Goal: Task Accomplishment & Management: Complete application form

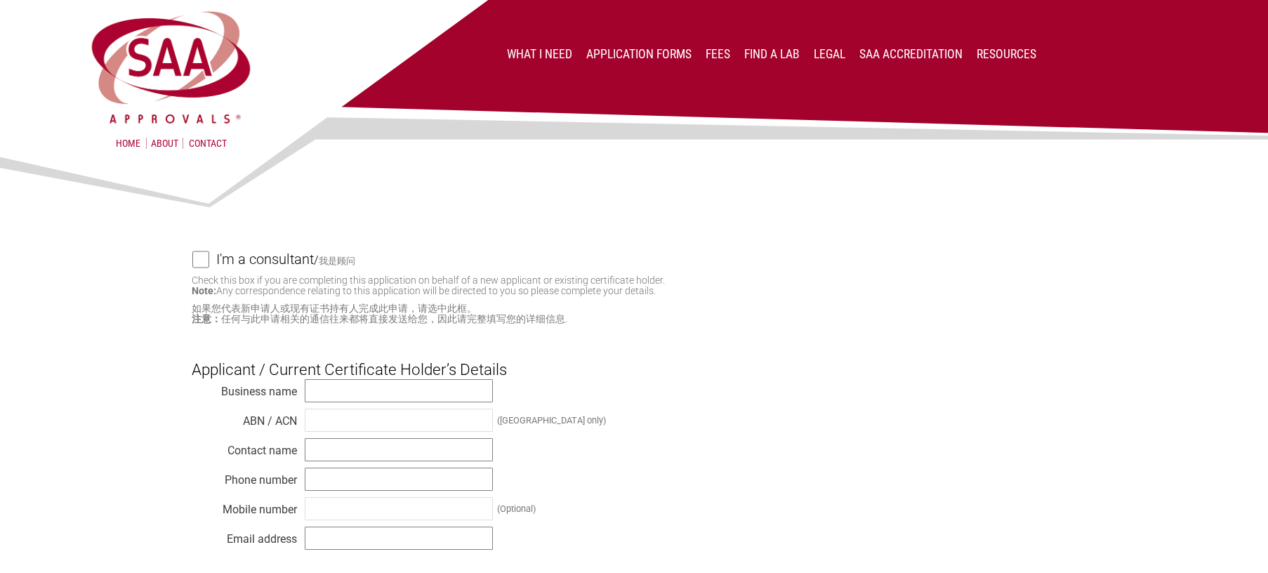
scroll to position [281, 0]
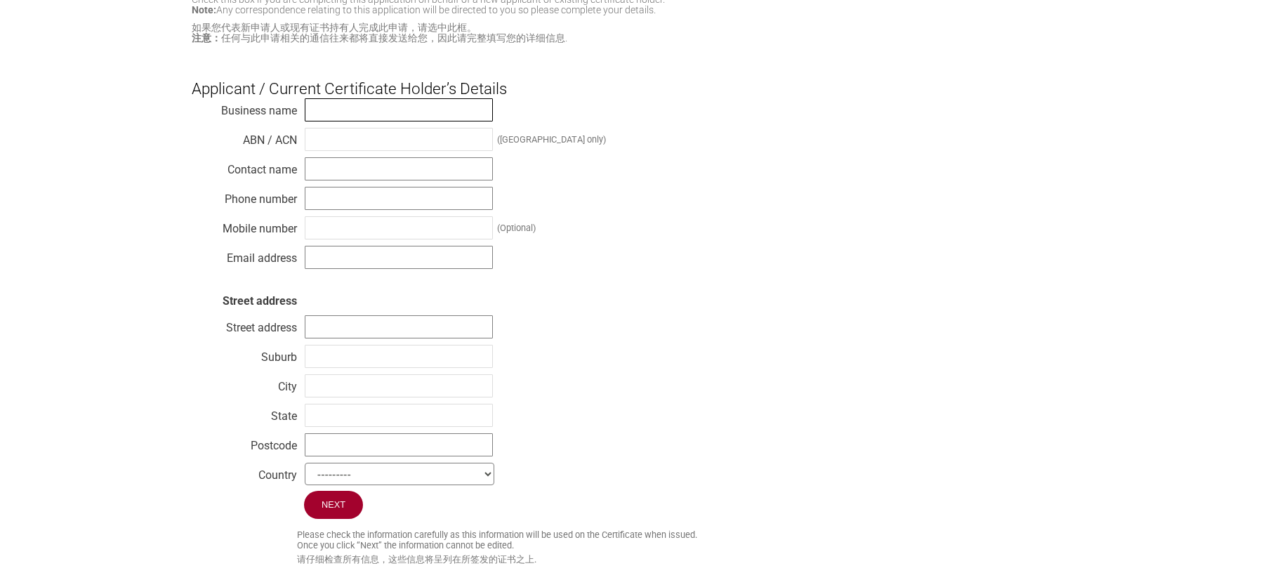
click at [417, 116] on input "text" at bounding box center [399, 109] width 188 height 23
paste input "CANAL PLUS AUSTRALIE PTY LTD"
type input "CANAL PLUS AUSTRALIE PTY LTD"
click at [347, 146] on input "text" at bounding box center [399, 139] width 188 height 23
paste input "58098707021"
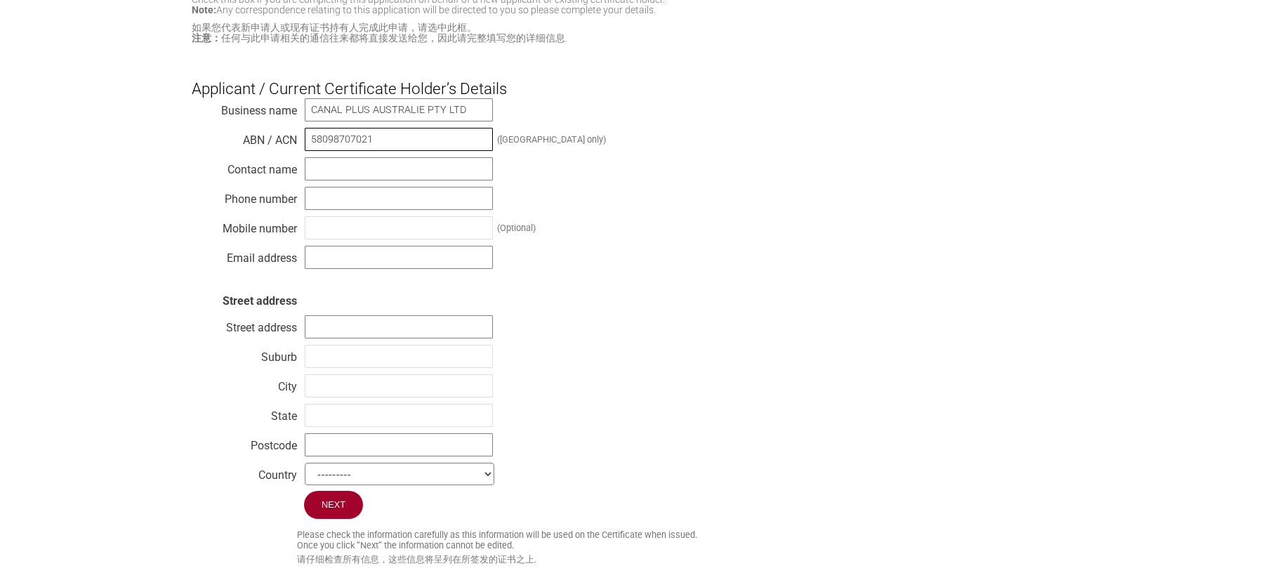
type input "58098707021"
click at [344, 165] on input "text" at bounding box center [399, 168] width 188 height 23
type input "[PERSON_NAME]"
type input "[STREET_ADDRESS]"
type input "NOUMEA"
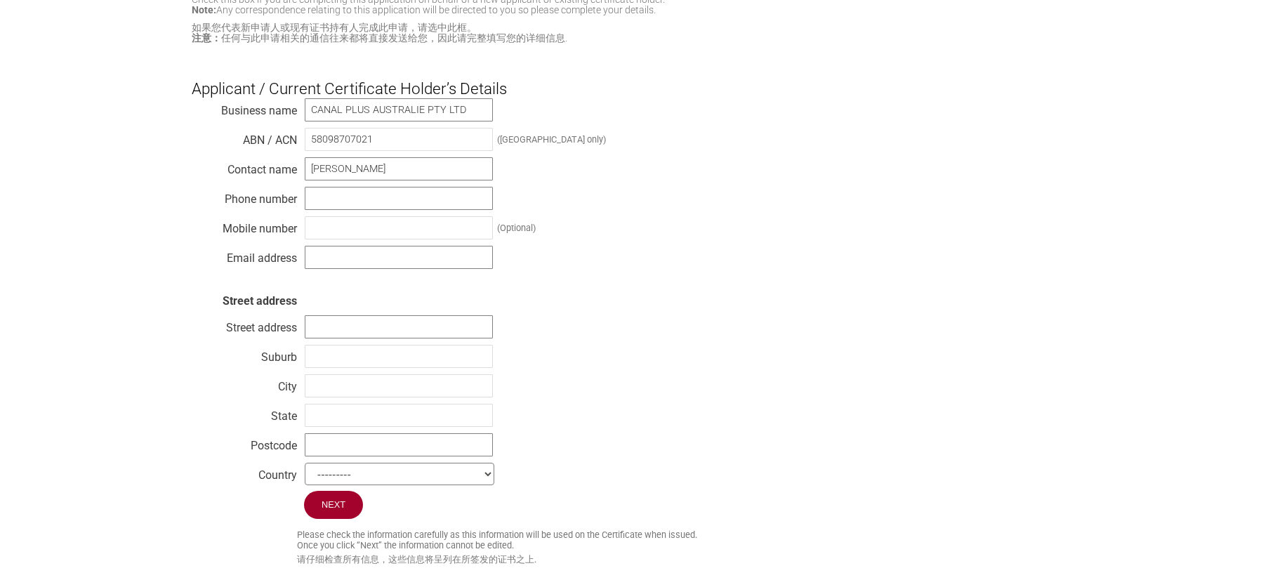
type input "NOUMEA"
type input "98845"
select select "[GEOGRAPHIC_DATA]"
drag, startPoint x: 417, startPoint y: 171, endPoint x: 369, endPoint y: 174, distance: 47.9
click at [369, 174] on input "[PERSON_NAME]" at bounding box center [399, 168] width 188 height 23
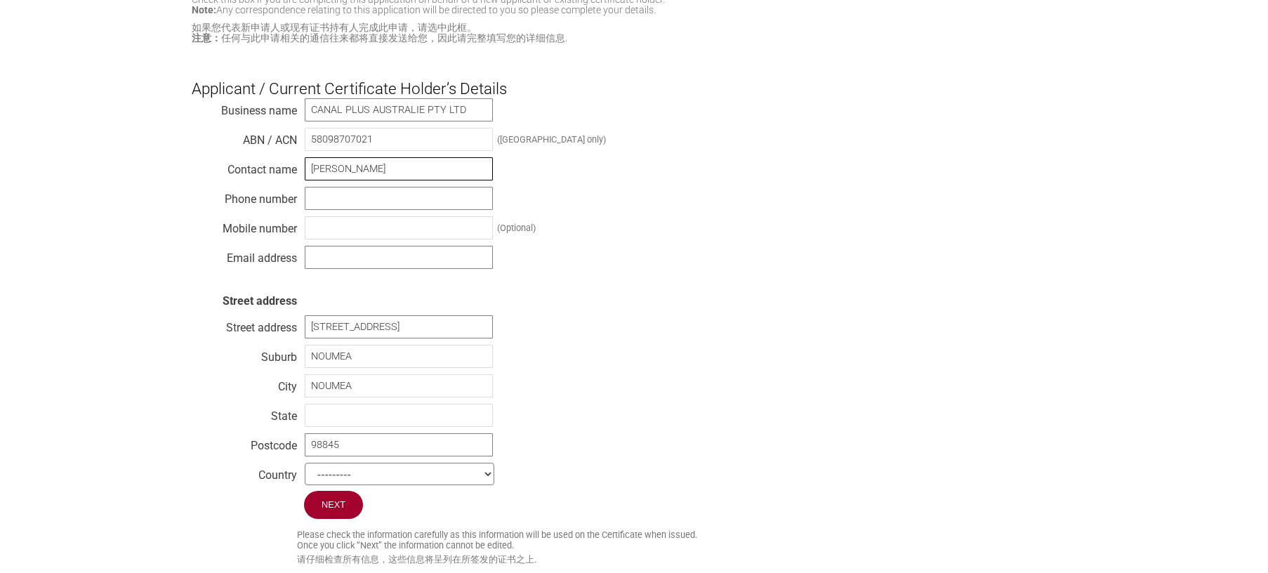
type input "[PERSON_NAME]"
click at [623, 184] on div "Business name CANAL PLUS AUSTRALIE PTY LTD ABN / ACN 58098707021 ([GEOGRAPHIC_D…" at bounding box center [634, 294] width 885 height 393
click at [400, 199] on input "text" at bounding box center [399, 198] width 188 height 23
click at [400, 199] on input "[PHONE_NUMBER]" at bounding box center [399, 198] width 188 height 23
type input "[PHONE_NUMBER]"
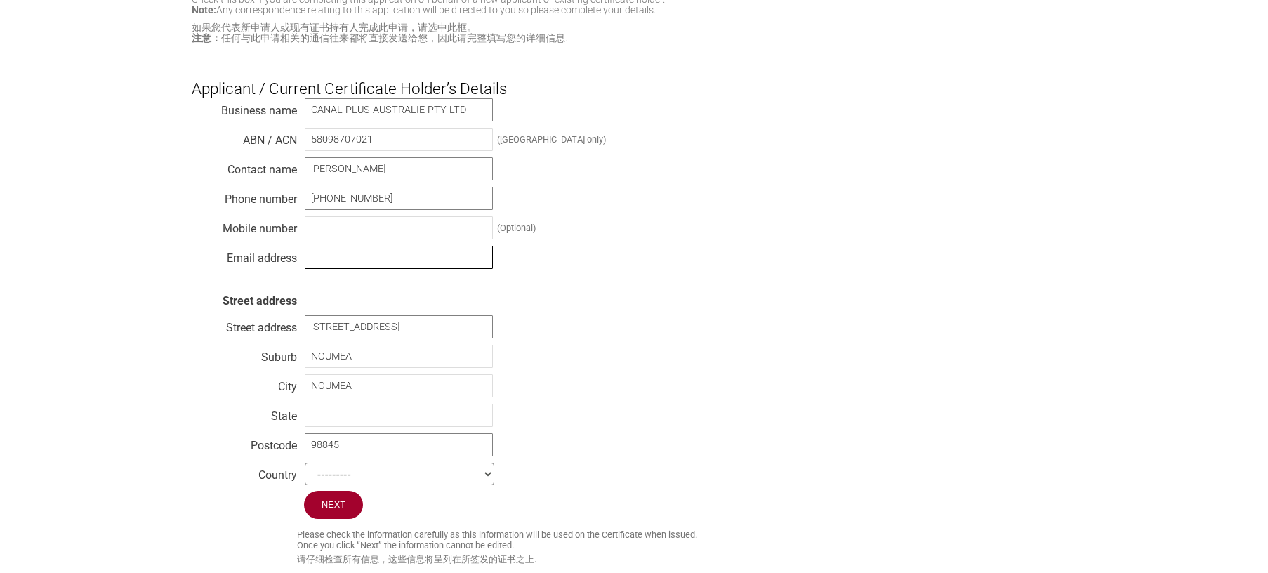
click at [428, 268] on input "text" at bounding box center [399, 257] width 188 height 23
type input "[PERSON_NAME][EMAIL_ADDRESS][PERSON_NAME][DOMAIN_NAME]"
click at [598, 307] on div "Business name CANAL PLUS AUSTRALIE PTY LTD ABN / ACN 58098707021 ([GEOGRAPHIC_D…" at bounding box center [634, 294] width 885 height 393
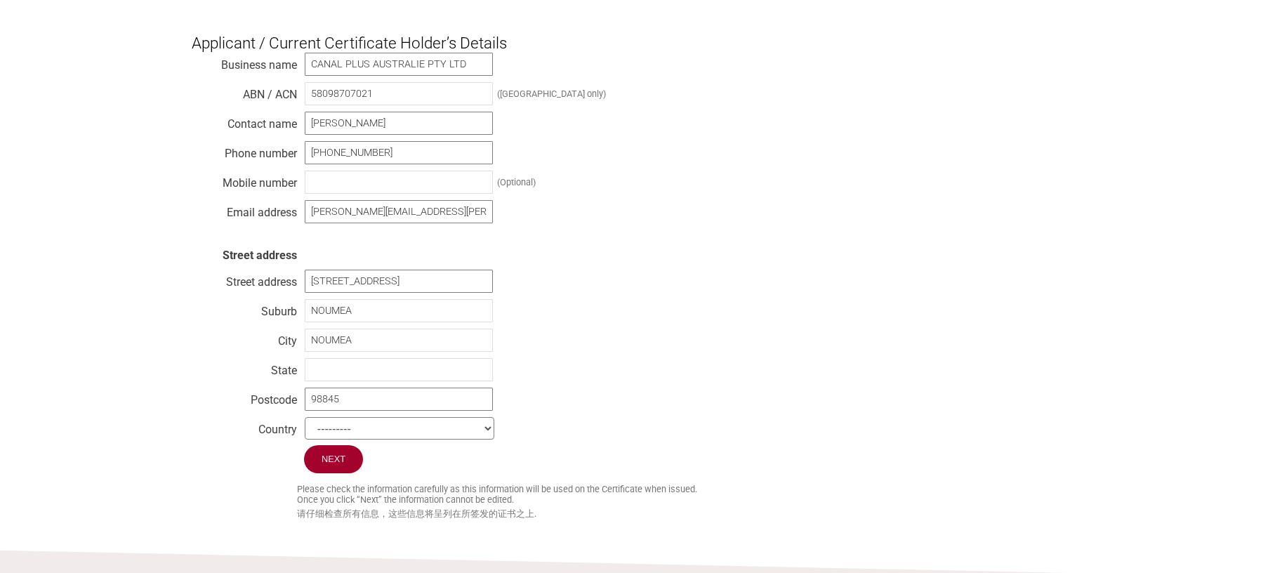
scroll to position [351, 0]
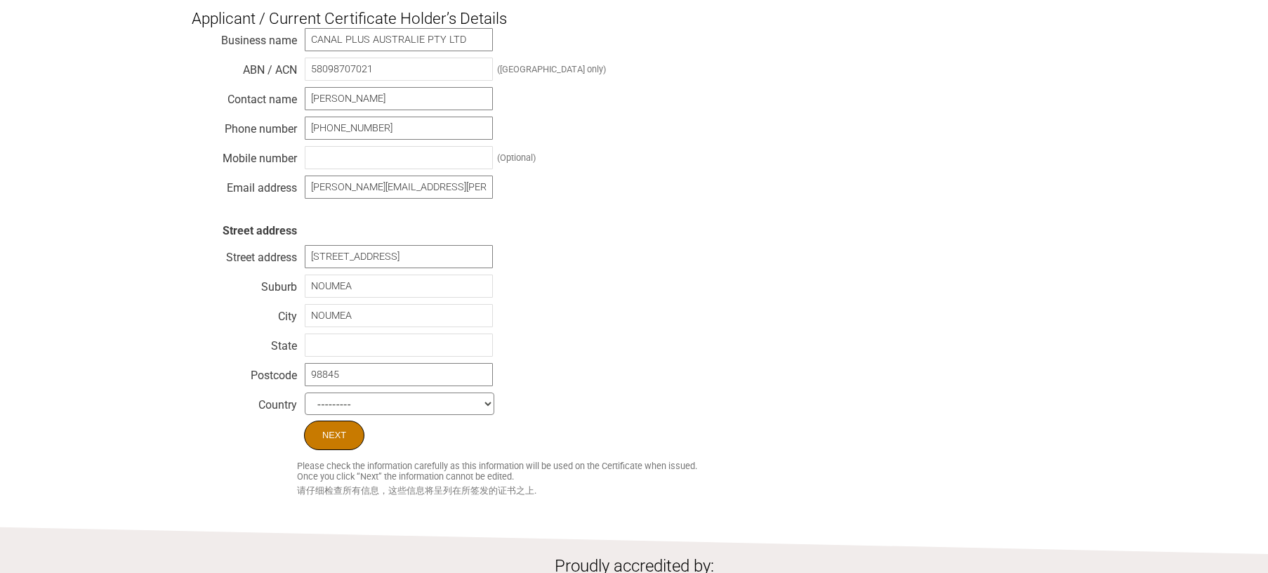
click at [334, 442] on input "Next" at bounding box center [334, 435] width 60 height 29
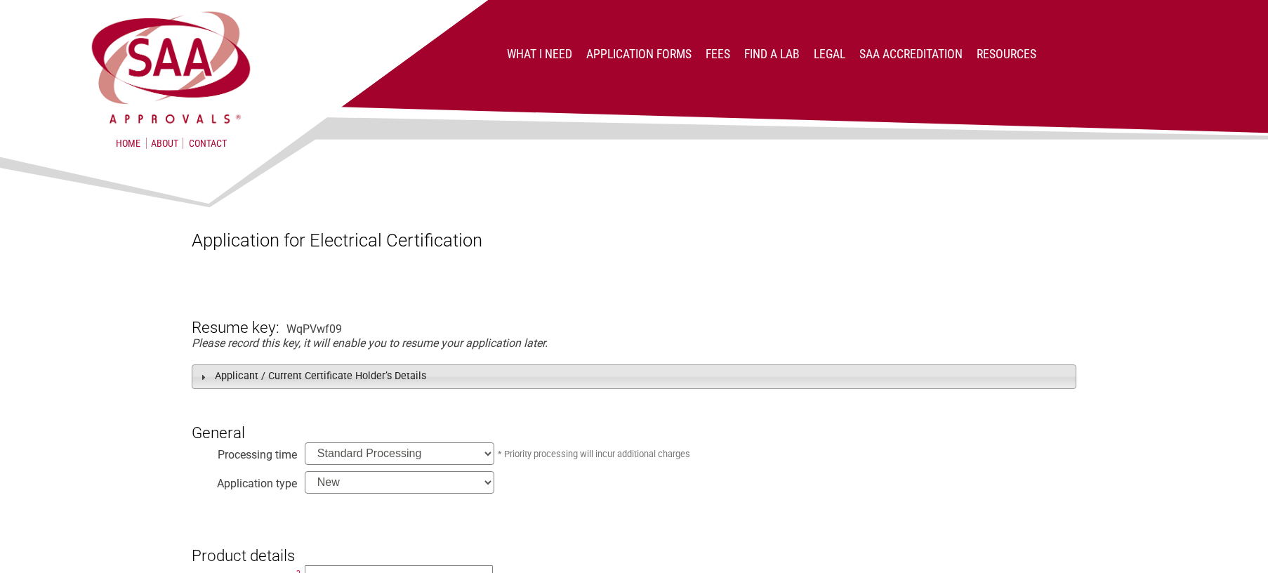
click at [225, 378] on h3 "Applicant / Current Certificate Holder’s Details" at bounding box center [634, 376] width 885 height 25
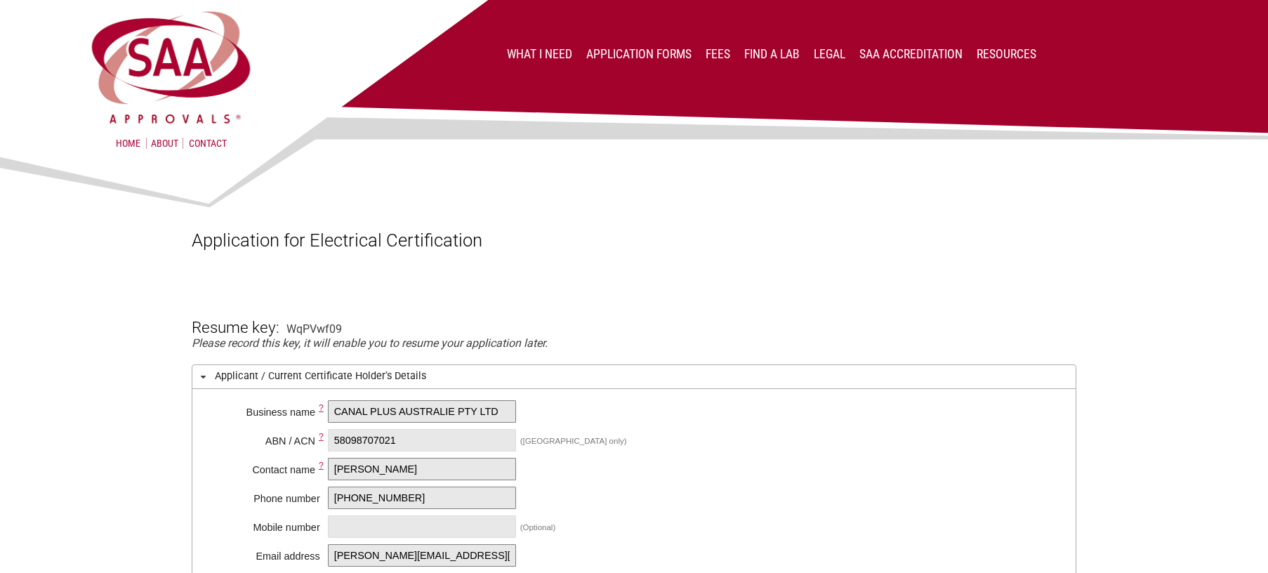
click at [225, 378] on h3 "Applicant / Current Certificate Holder’s Details" at bounding box center [634, 376] width 885 height 25
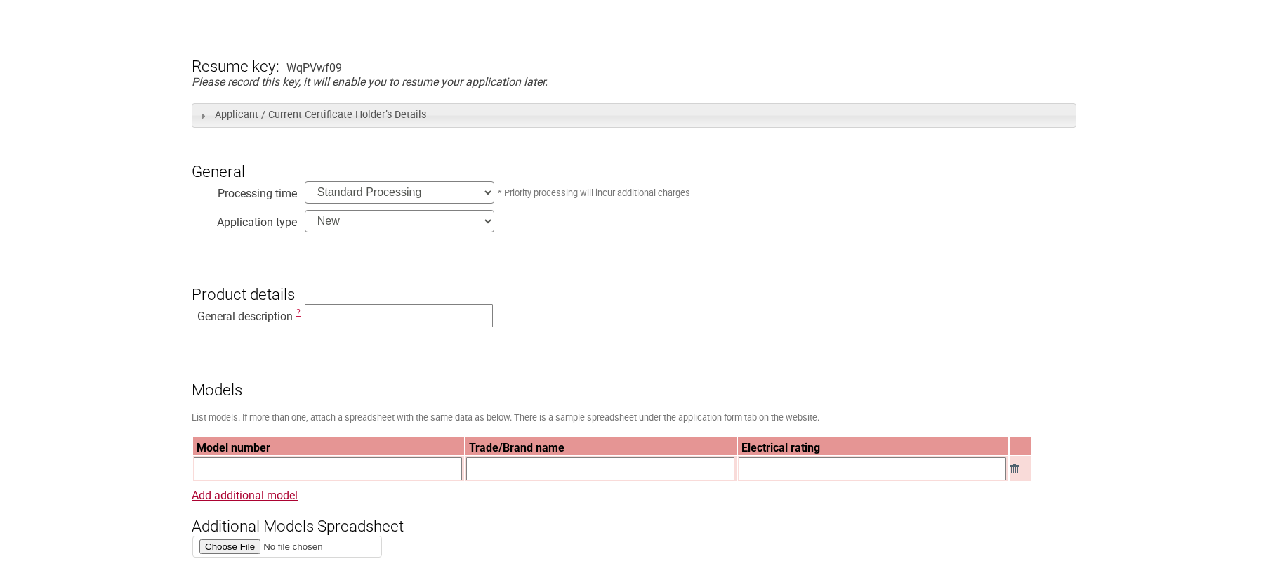
scroll to position [281, 0]
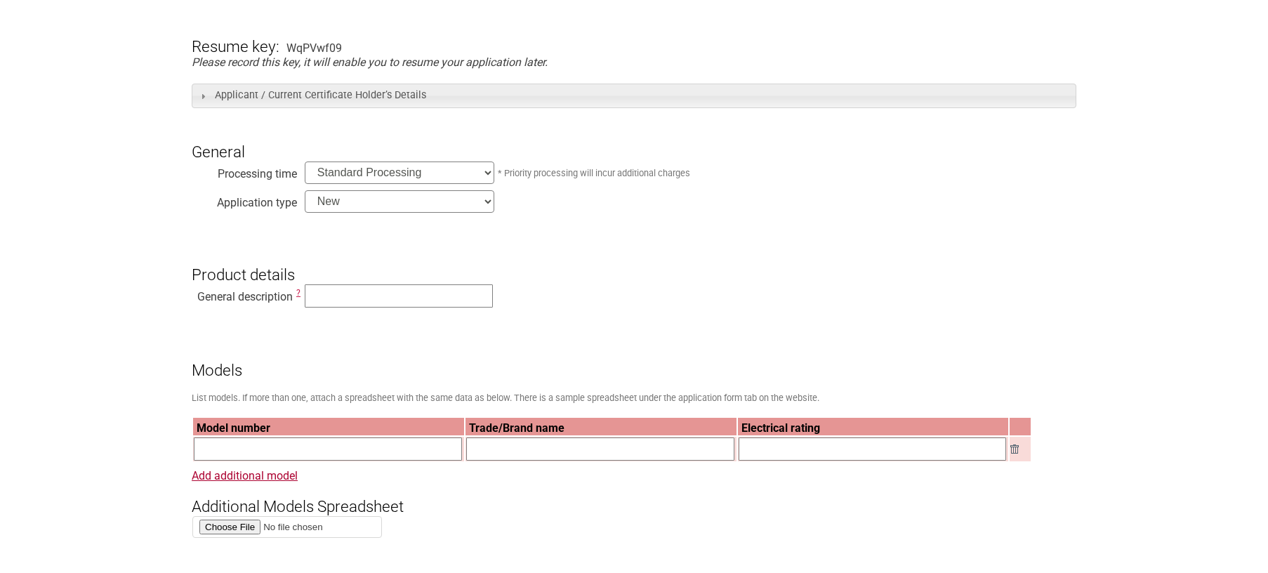
click at [455, 171] on select "Standard Processing Priority Processing (24 hours)" at bounding box center [400, 172] width 190 height 22
click at [475, 199] on select "New Modification Renewal Co-licence" at bounding box center [400, 201] width 190 height 22
click at [360, 298] on input "text" at bounding box center [399, 295] width 188 height 23
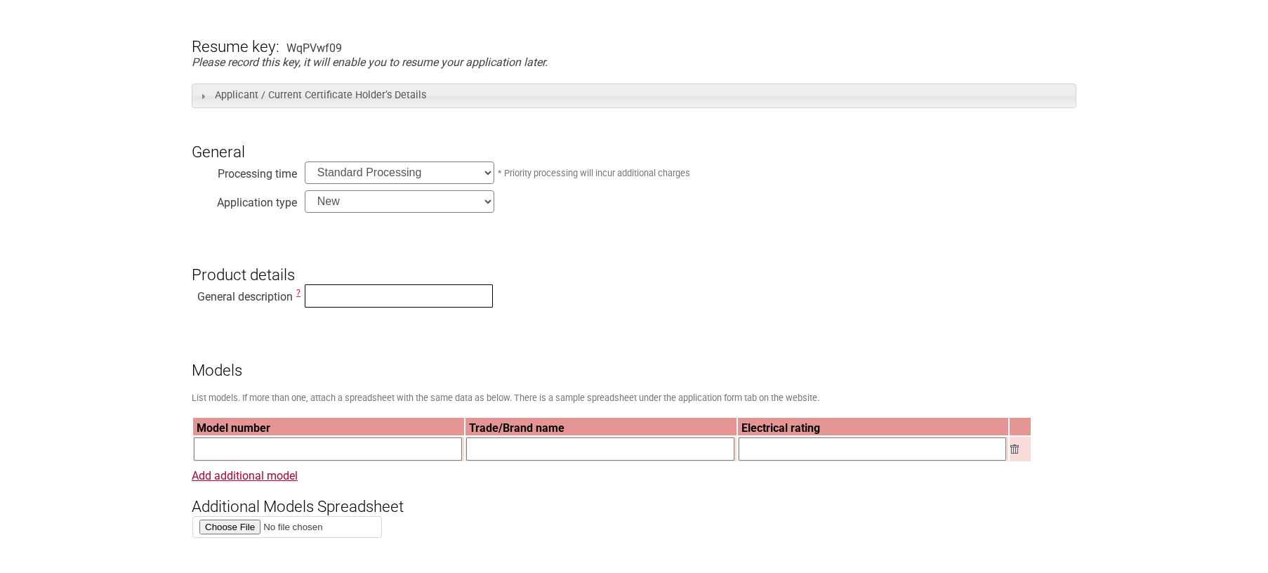
click at [367, 302] on input "text" at bounding box center [399, 295] width 188 height 23
click at [406, 303] on input "text" at bounding box center [399, 295] width 188 height 23
drag, startPoint x: 298, startPoint y: 297, endPoint x: 309, endPoint y: 295, distance: 10.7
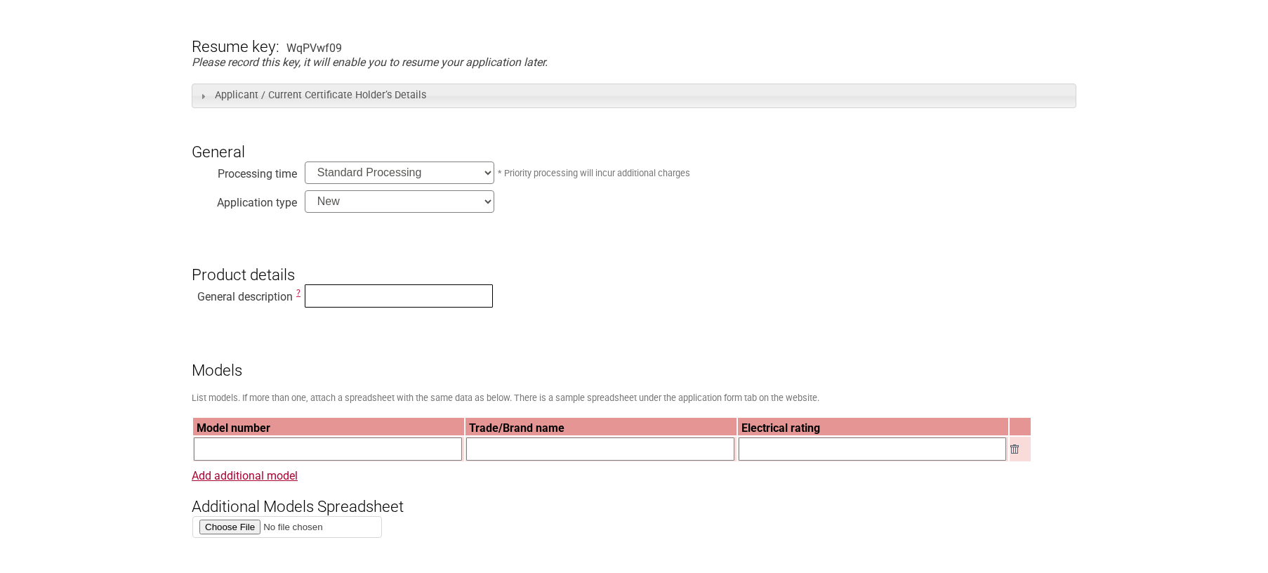
click at [313, 295] on input "text" at bounding box center [399, 295] width 188 height 23
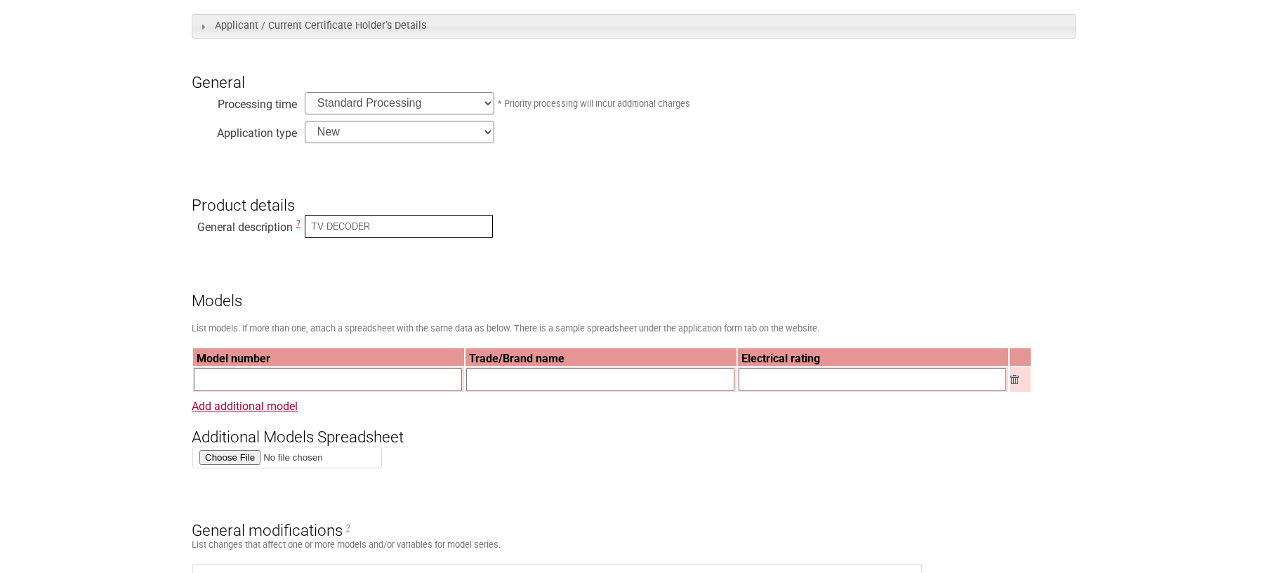
scroll to position [351, 0]
type input "TV DECODER"
click at [393, 328] on small "List models. If more than one, attach a spreadsheet with the same data as below…" at bounding box center [506, 327] width 628 height 11
click at [284, 383] on input "text" at bounding box center [328, 378] width 268 height 23
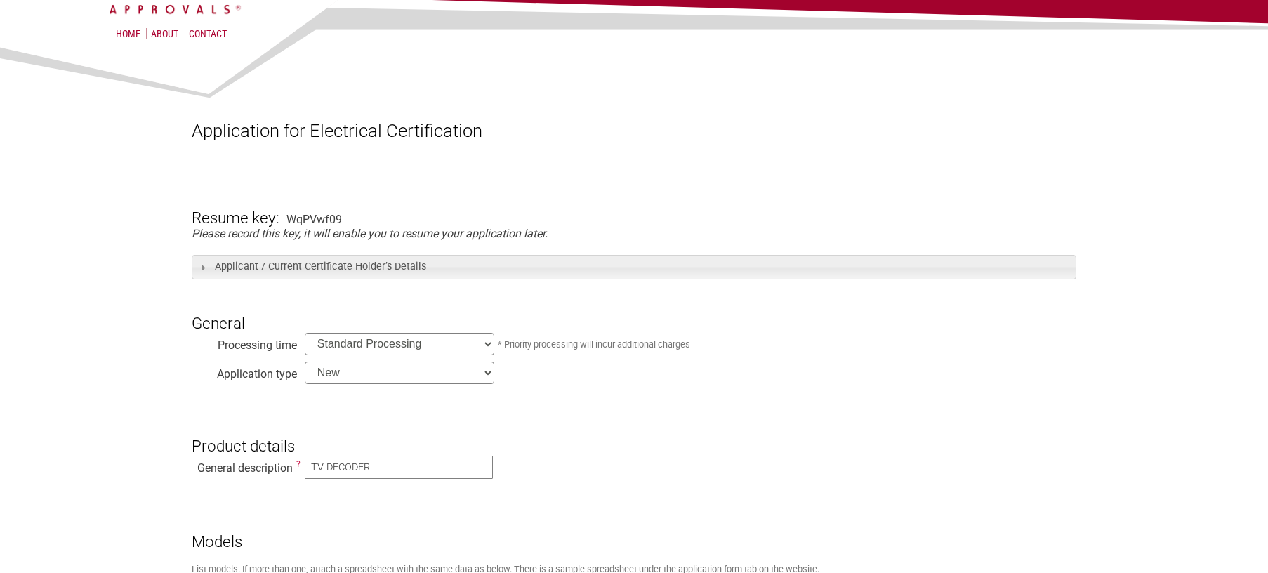
scroll to position [70, 0]
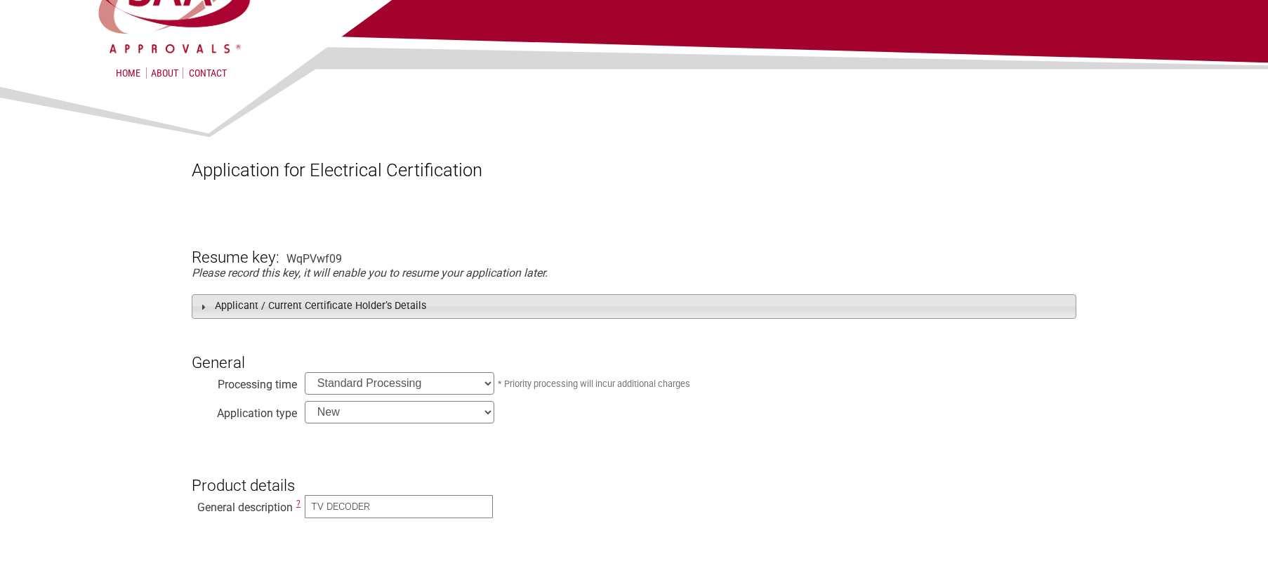
click at [202, 308] on span at bounding box center [202, 306] width 11 height 11
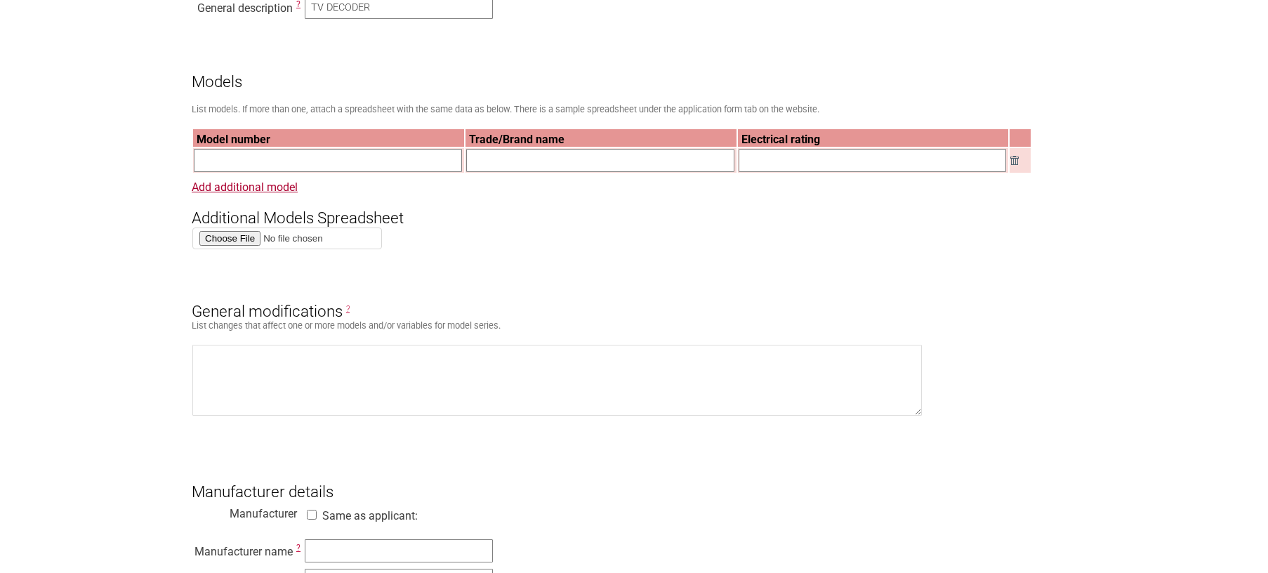
scroll to position [913, 0]
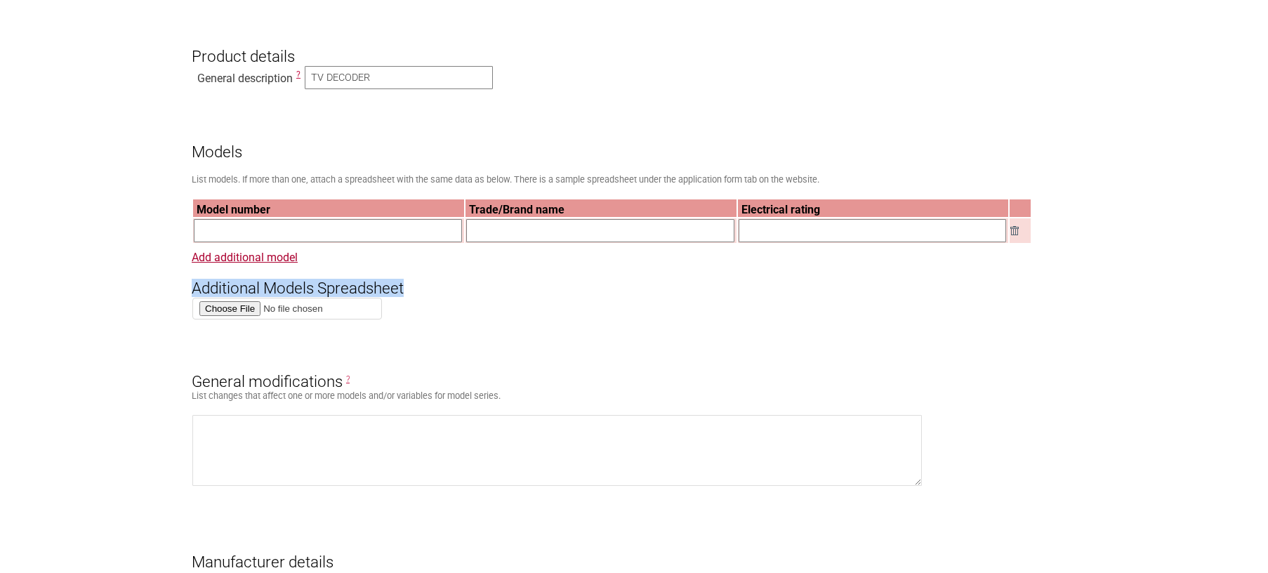
drag, startPoint x: 415, startPoint y: 286, endPoint x: 190, endPoint y: 294, distance: 224.8
click at [190, 294] on section "Application for Electrical Certification Resume key: WqPVwf09 Please record thi…" at bounding box center [634, 517] width 1268 height 2554
copy h3 "Additional Models Spreadsheet"
click at [488, 332] on form "Resume key: WqPVwf09 Please record this key, it will enable you to resume your …" at bounding box center [634, 583] width 885 height 2422
click at [249, 237] on input "text" at bounding box center [328, 230] width 268 height 23
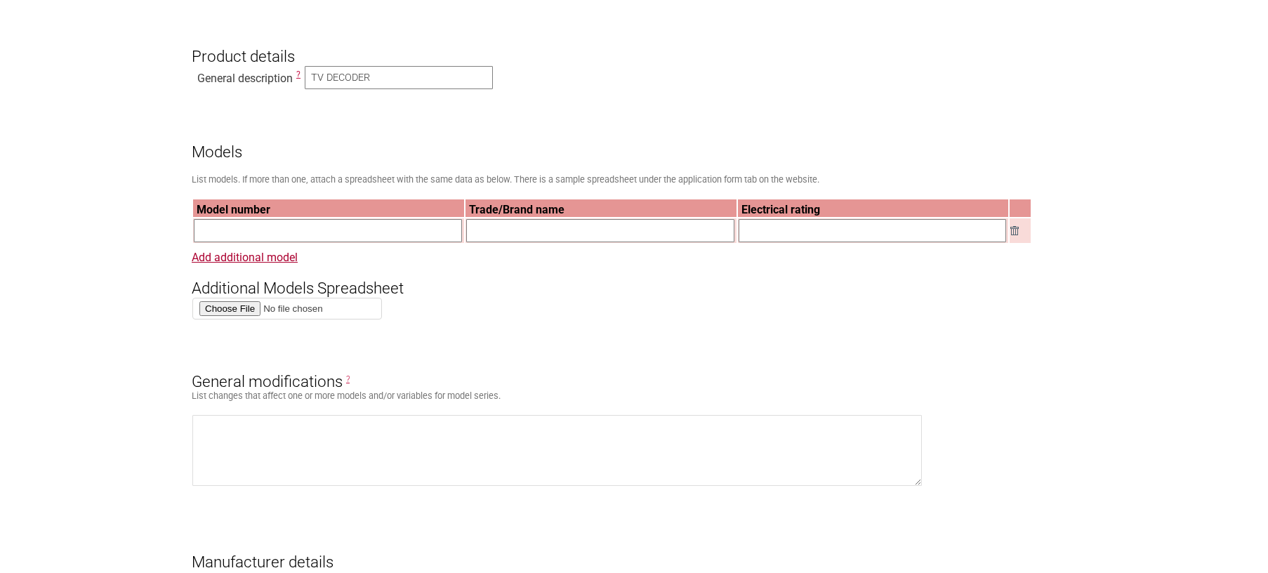
click at [216, 235] on input "text" at bounding box center [328, 230] width 268 height 23
paste input "G11 SAG1"
type input "G11 SAG1"
click at [495, 237] on input "text" at bounding box center [600, 230] width 268 height 23
paste input "DECODEUR 4K - G11"
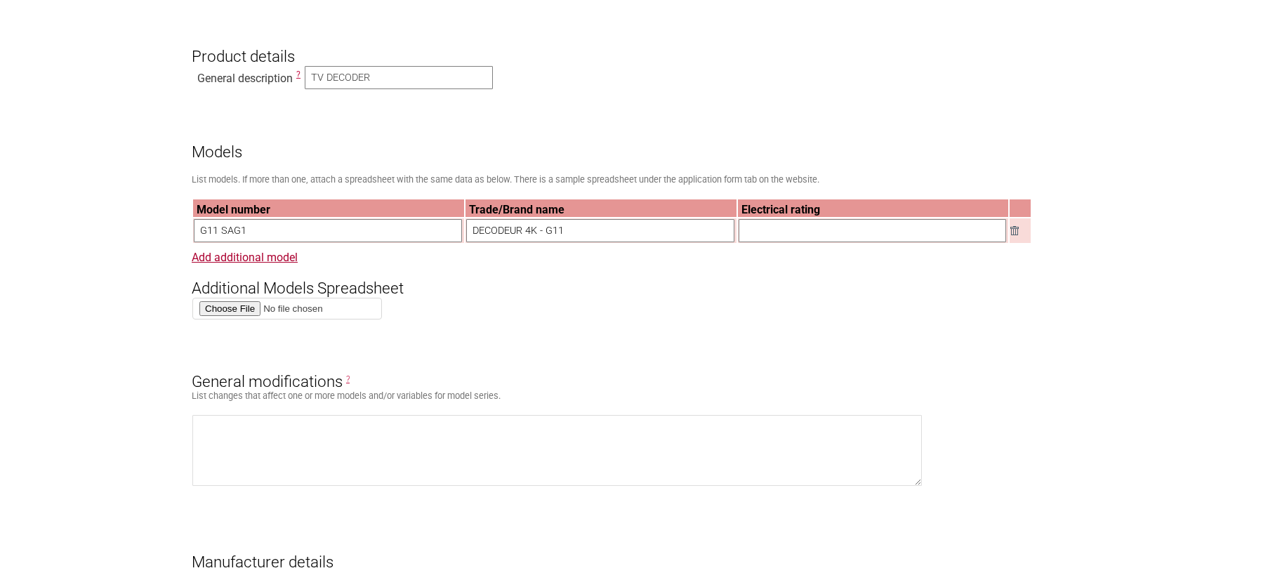
type input "DECODEUR 4K - G11"
click at [769, 242] on input "text" at bounding box center [873, 230] width 268 height 23
paste input "12 V, 24 W, [GEOGRAPHIC_DATA], 2 A"
type input "12 V, 24 W, [GEOGRAPHIC_DATA], 2 A"
click at [742, 303] on form "Resume key: WqPVwf09 Please record this key, it will enable you to resume your …" at bounding box center [634, 583] width 885 height 2422
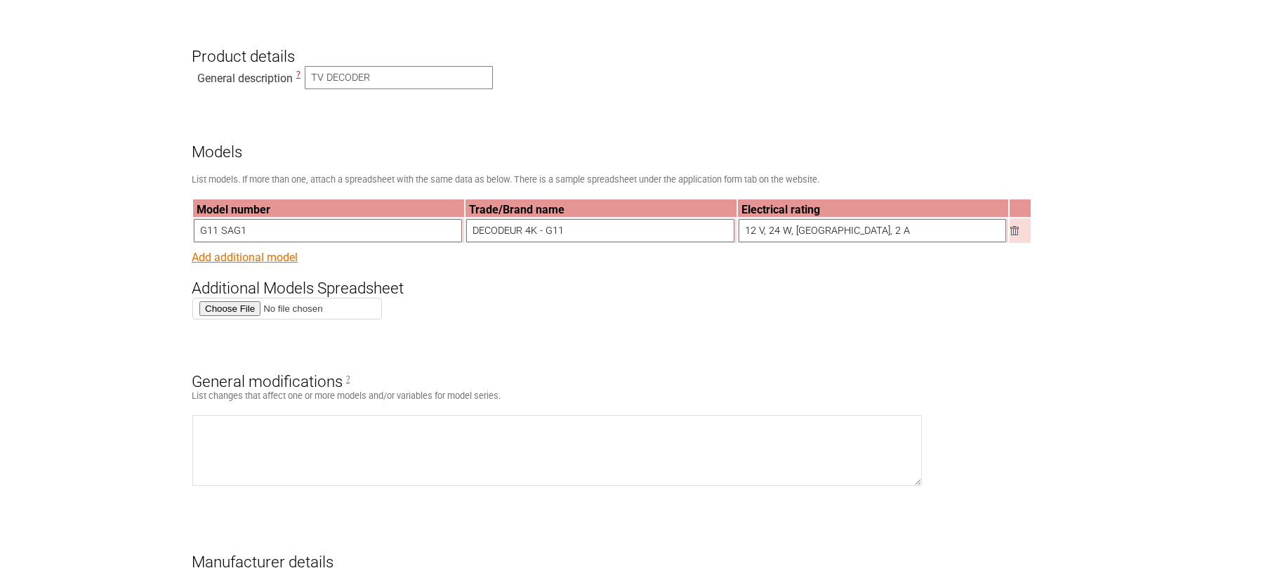
click at [272, 263] on link "Add additional model" at bounding box center [245, 257] width 106 height 13
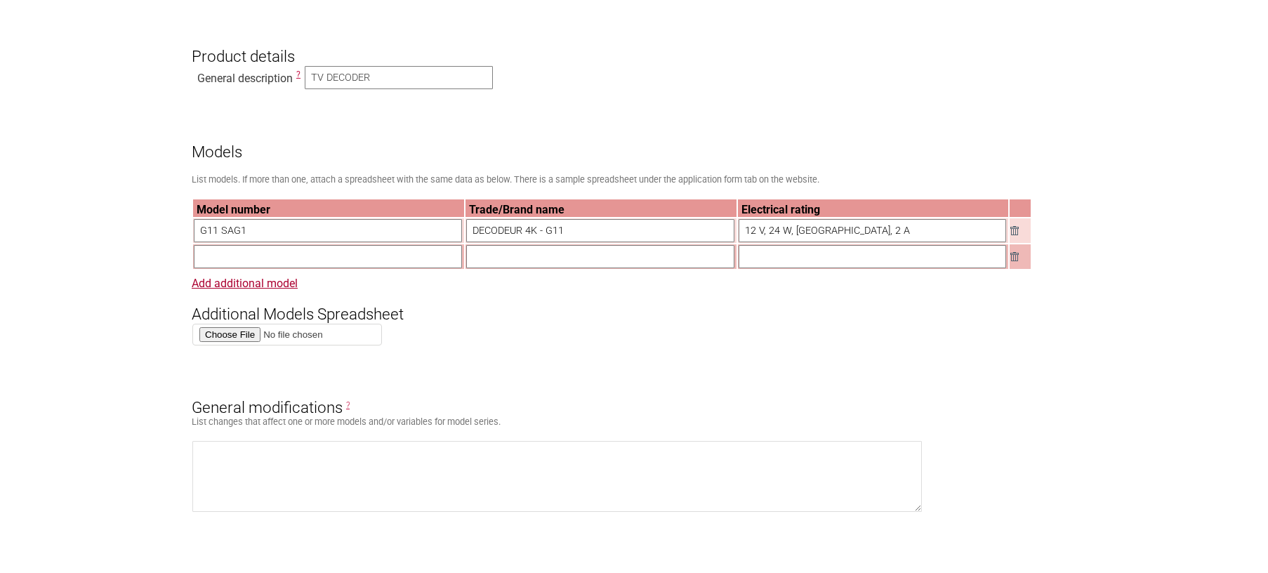
click at [245, 258] on input "text" at bounding box center [328, 256] width 268 height 23
click at [213, 265] on input "POwer Supply" at bounding box center [328, 256] width 268 height 23
type input "Power Supply"
click at [521, 268] on input "text" at bounding box center [600, 256] width 268 height 23
click at [352, 82] on input "TV DECODER" at bounding box center [399, 77] width 188 height 23
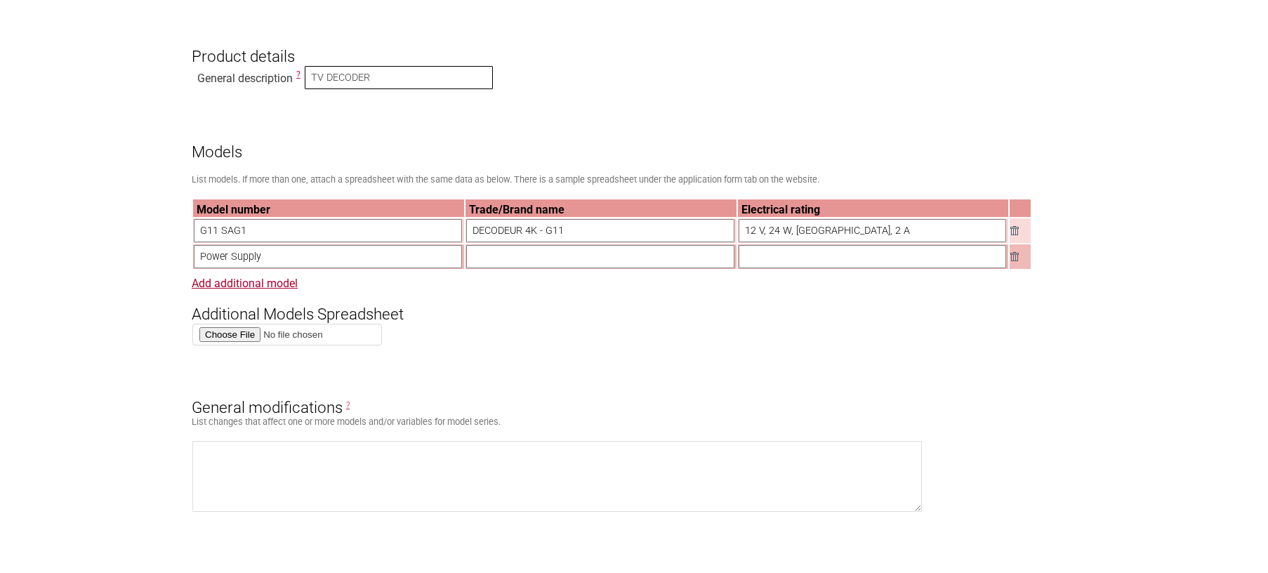
click at [352, 82] on input "TV DECODER" at bounding box center [399, 77] width 188 height 23
type input "DIGITAL UHD SATELLITE DECODER"
click at [541, 263] on input "text" at bounding box center [600, 256] width 268 height 23
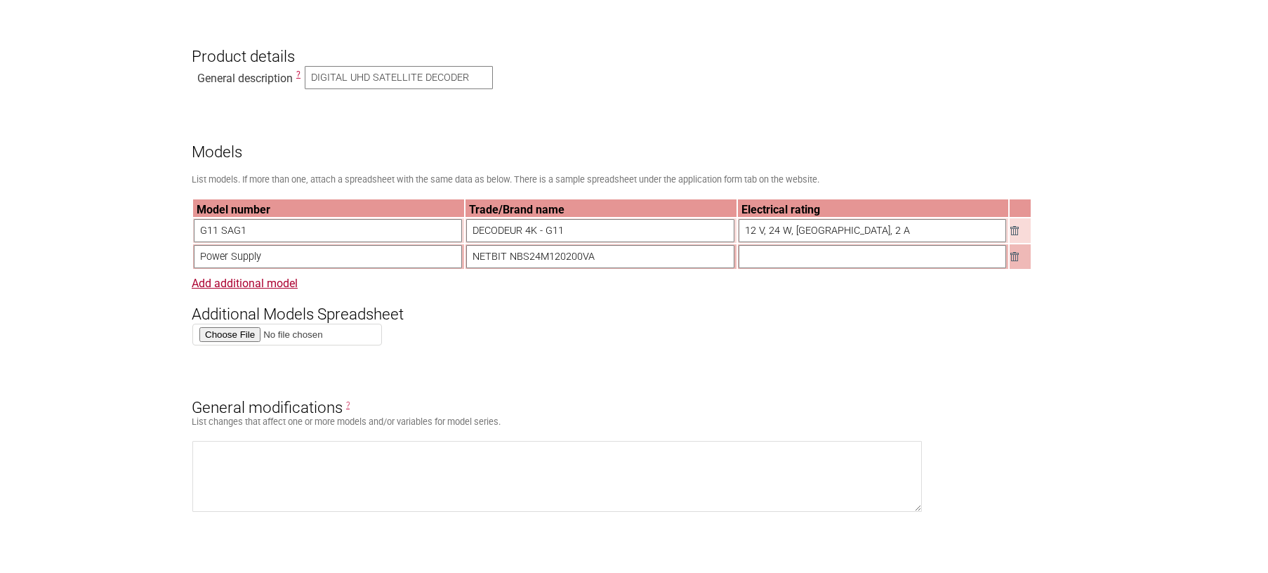
type input "NETBIT NBS24M120200VA"
click at [763, 262] on input "text" at bounding box center [873, 256] width 268 height 23
type input "100-240V- 50/60Hz 0.6A"
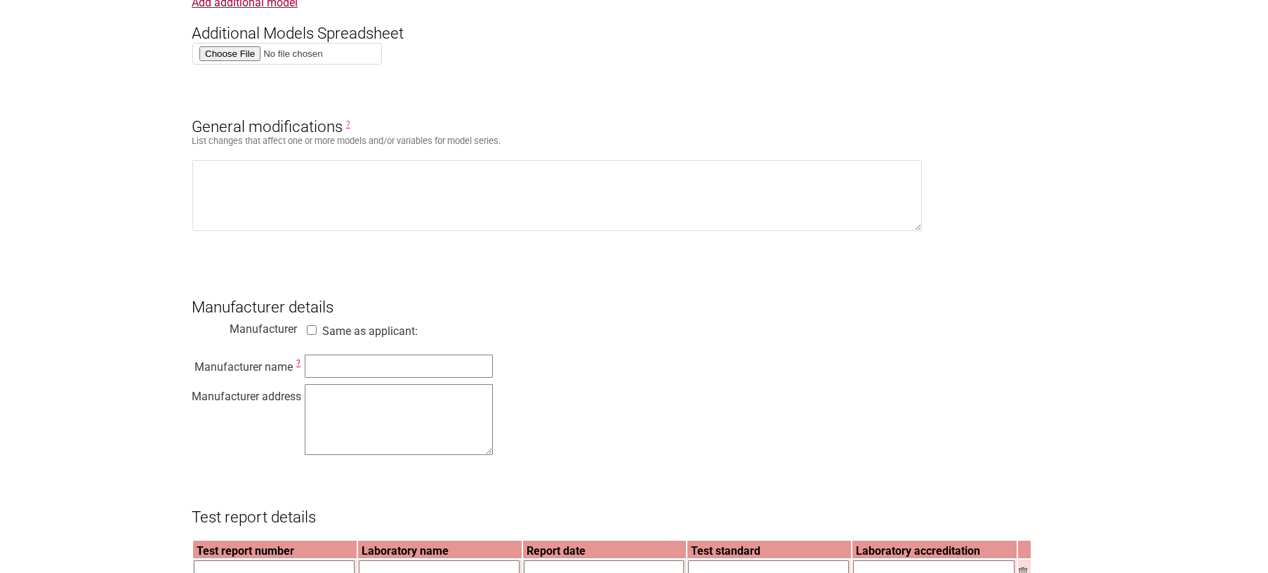
scroll to position [1264, 0]
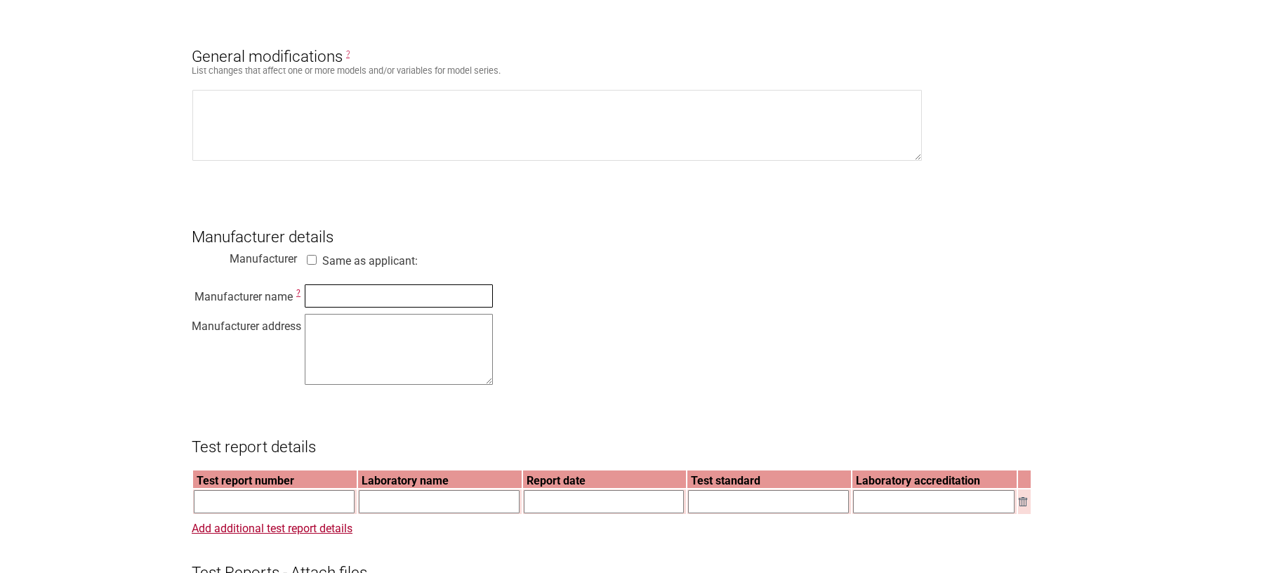
click at [423, 308] on input "text" at bounding box center [399, 295] width 188 height 23
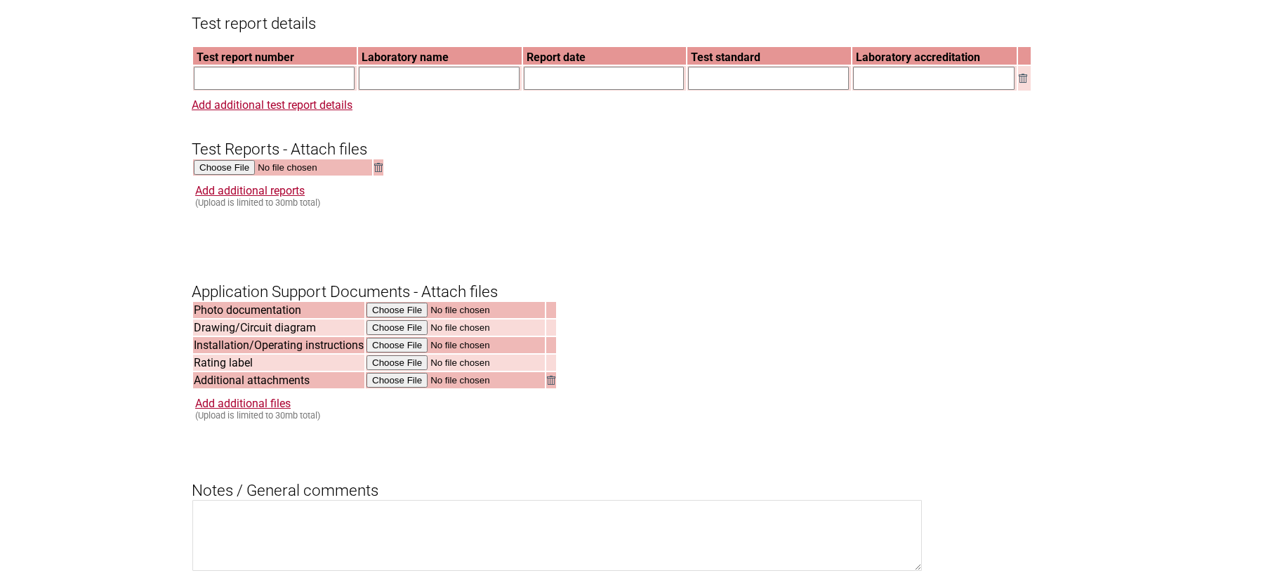
scroll to position [1685, 0]
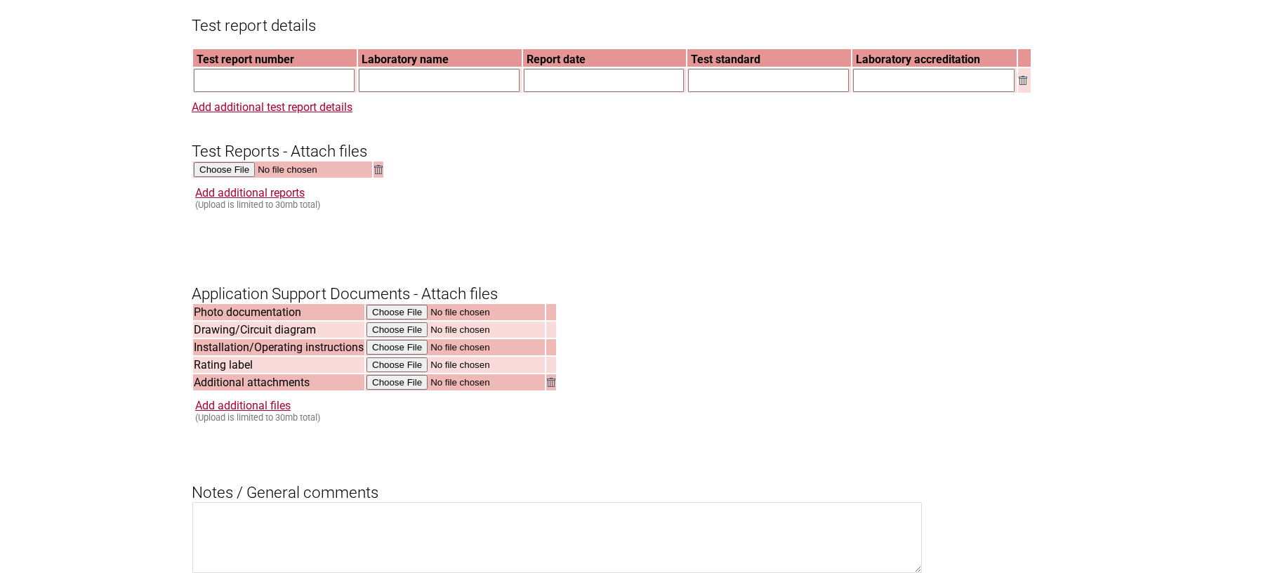
click at [244, 92] on input "text" at bounding box center [274, 80] width 161 height 23
paste input "RSE-EMIESS24G843GRO-1A v0"
type input "RSE-EMIESS24G843GRO-1A v0"
click at [393, 92] on input "text" at bounding box center [439, 80] width 161 height 23
paste input "EMITECH Montigny Le Bretonneux"
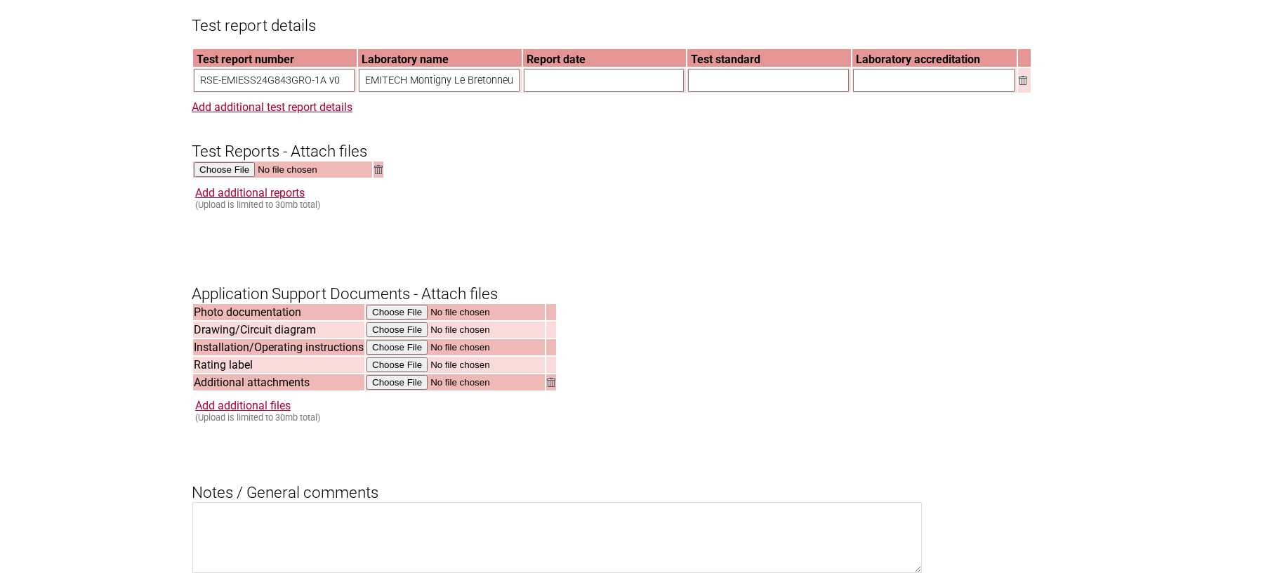
scroll to position [0, 6]
click at [369, 92] on input "EMITECH Montigny Le Bretonneux" at bounding box center [439, 80] width 161 height 23
type input "EMITECH Montigny Le Bretonneux"
click at [538, 210] on div "Add additional reports (Upload is limited to 30mb total)" at bounding box center [635, 198] width 881 height 24
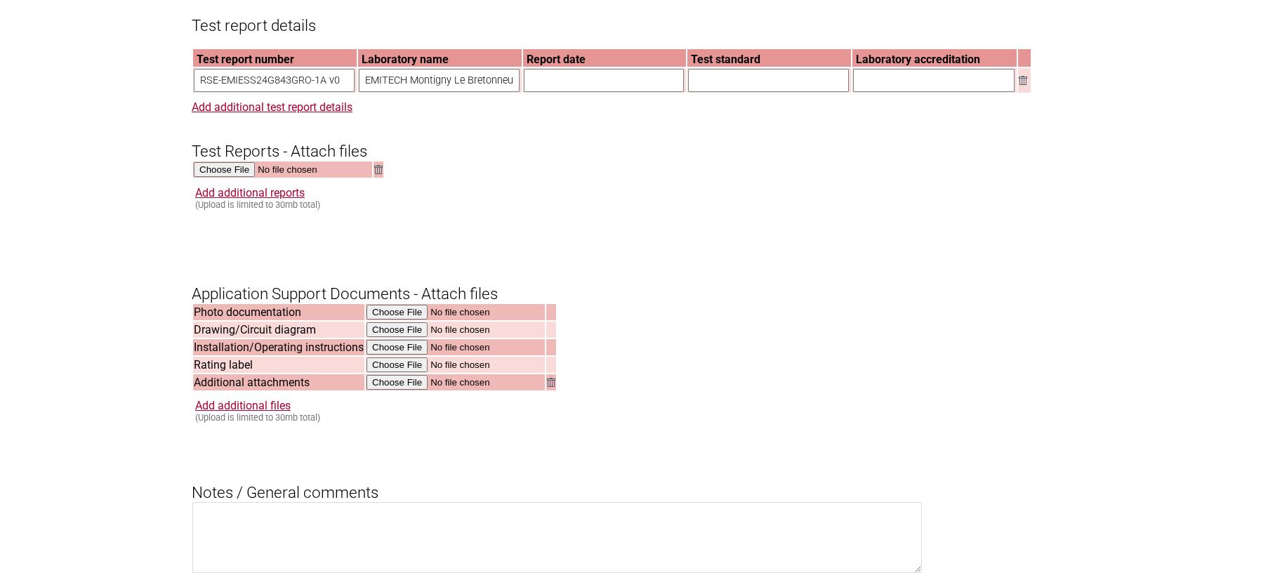
click at [565, 92] on input "text" at bounding box center [604, 80] width 161 height 23
paste input "03/09/2025"
type input "03/09/2025"
click at [599, 160] on h3 "Test Reports - Attach files" at bounding box center [634, 139] width 885 height 42
click at [718, 92] on input "text" at bounding box center [768, 80] width 161 height 23
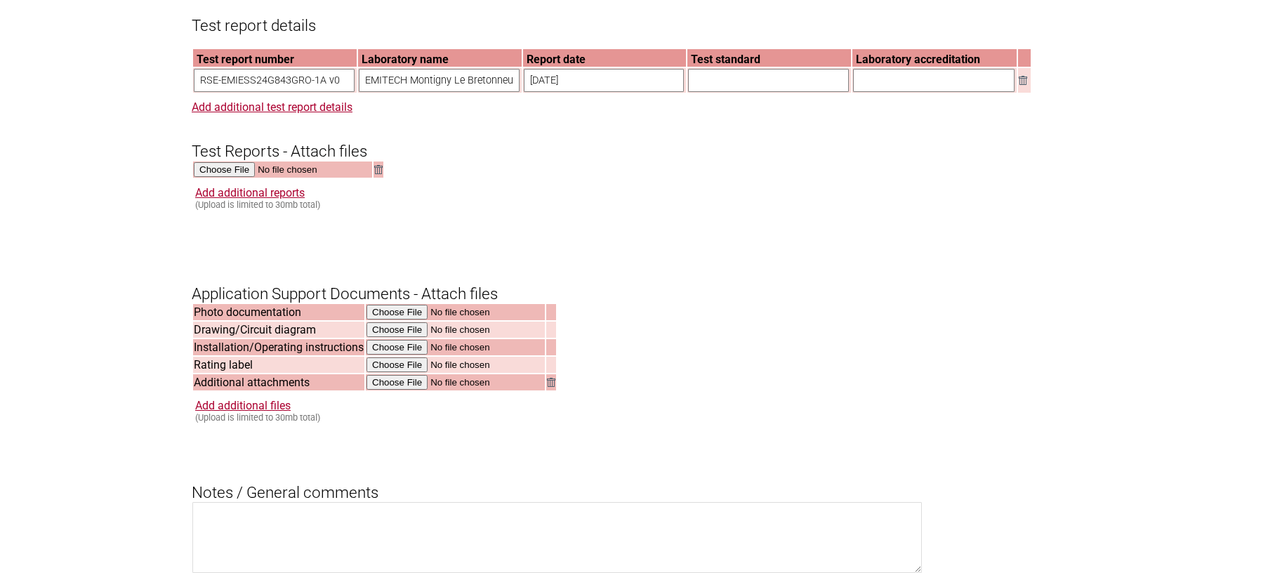
paste input "IEC 62368-1:2018"
type input "IEC 62368-1:2018"
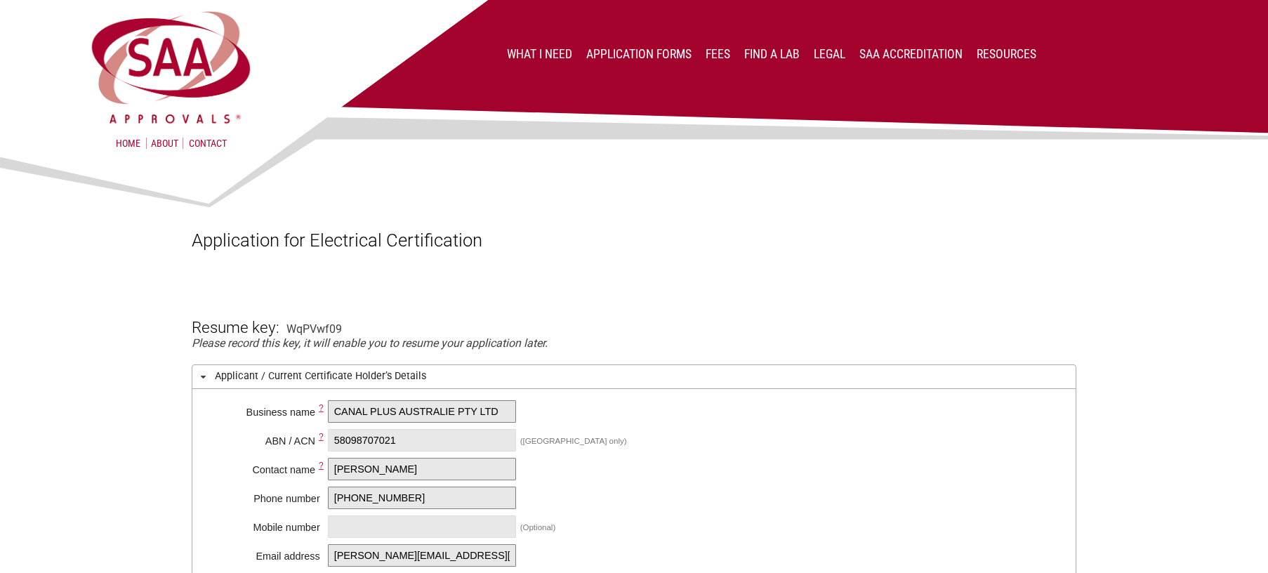
click at [205, 373] on span at bounding box center [202, 376] width 11 height 11
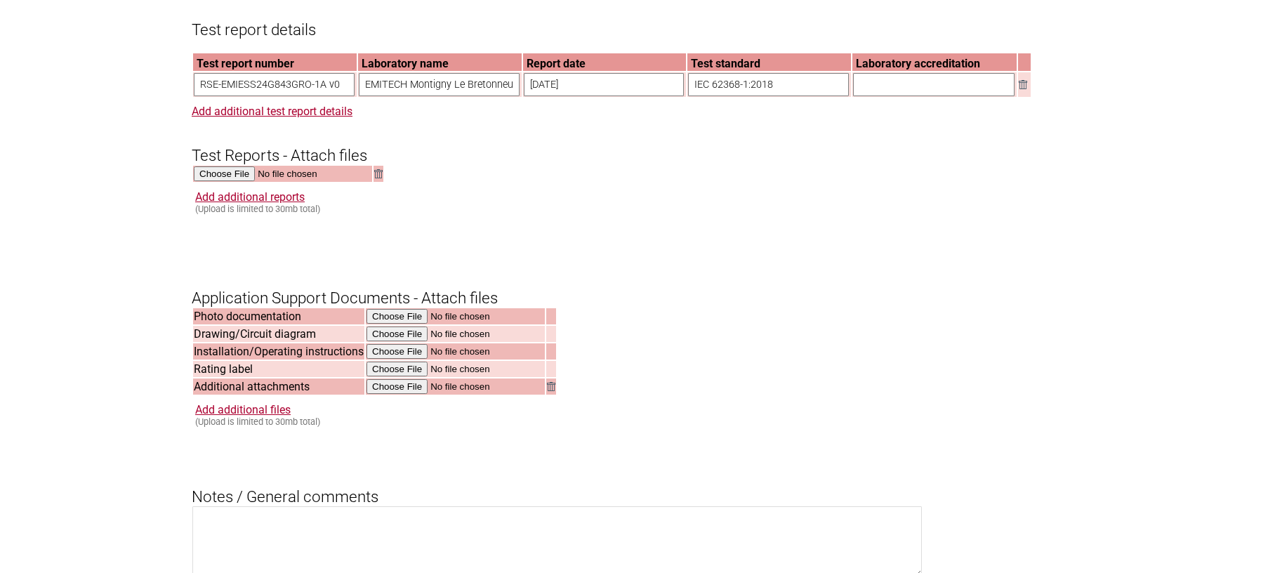
scroll to position [1334, 0]
